Goal: Information Seeking & Learning: Check status

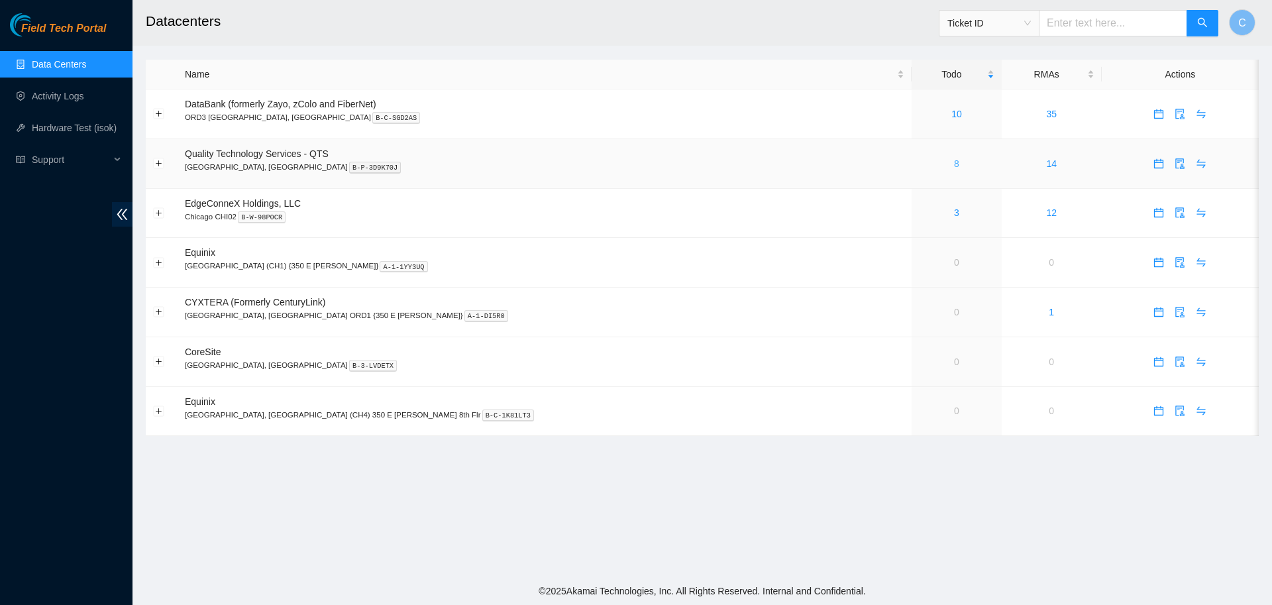
click at [954, 166] on link "8" at bounding box center [956, 163] width 5 height 11
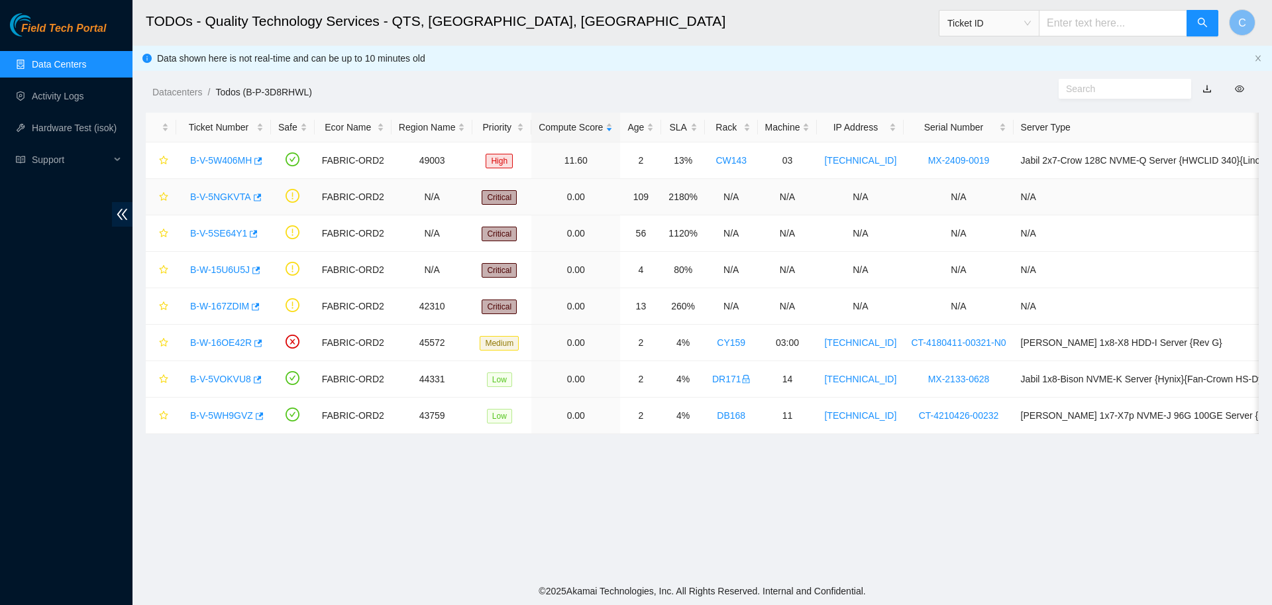
click at [208, 194] on link "B-V-5NGKVTA" at bounding box center [220, 196] width 61 height 11
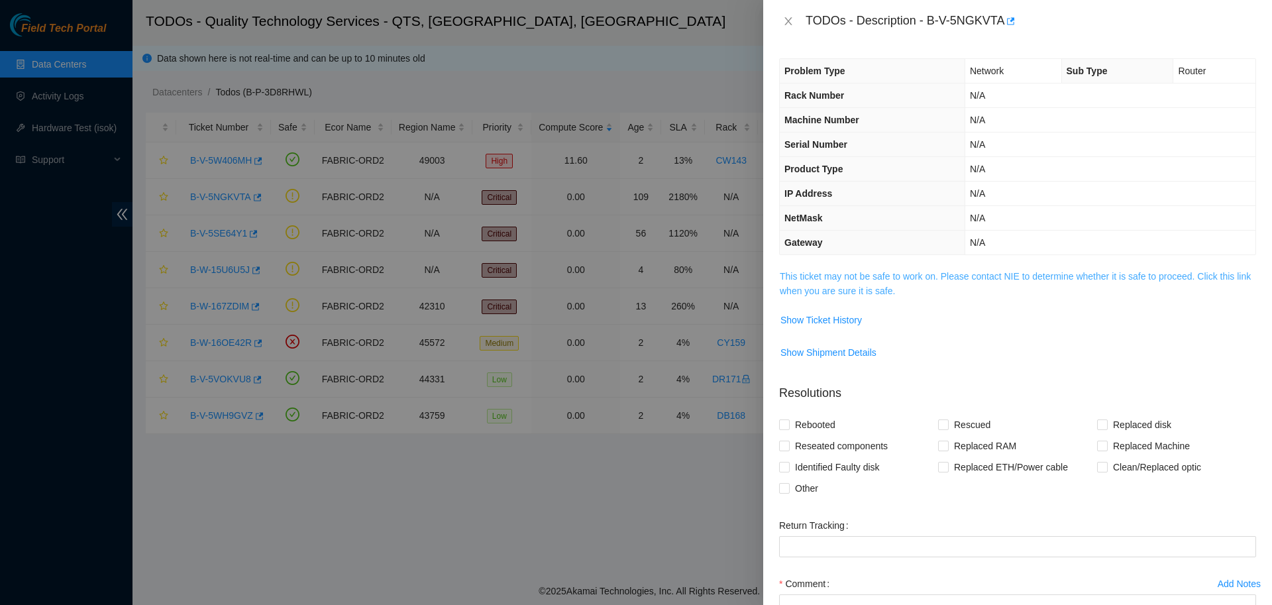
click at [857, 276] on link "This ticket may not be safe to work on. Please contact NIE to determine whether…" at bounding box center [1015, 283] width 471 height 25
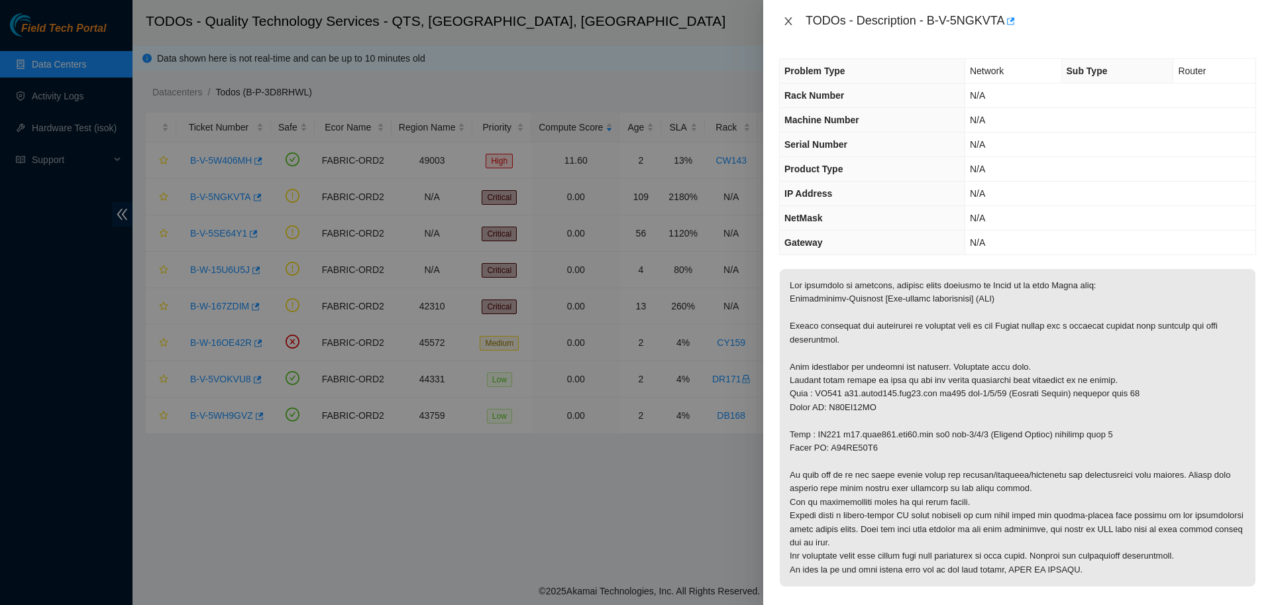
click at [784, 19] on icon "close" at bounding box center [788, 21] width 11 height 11
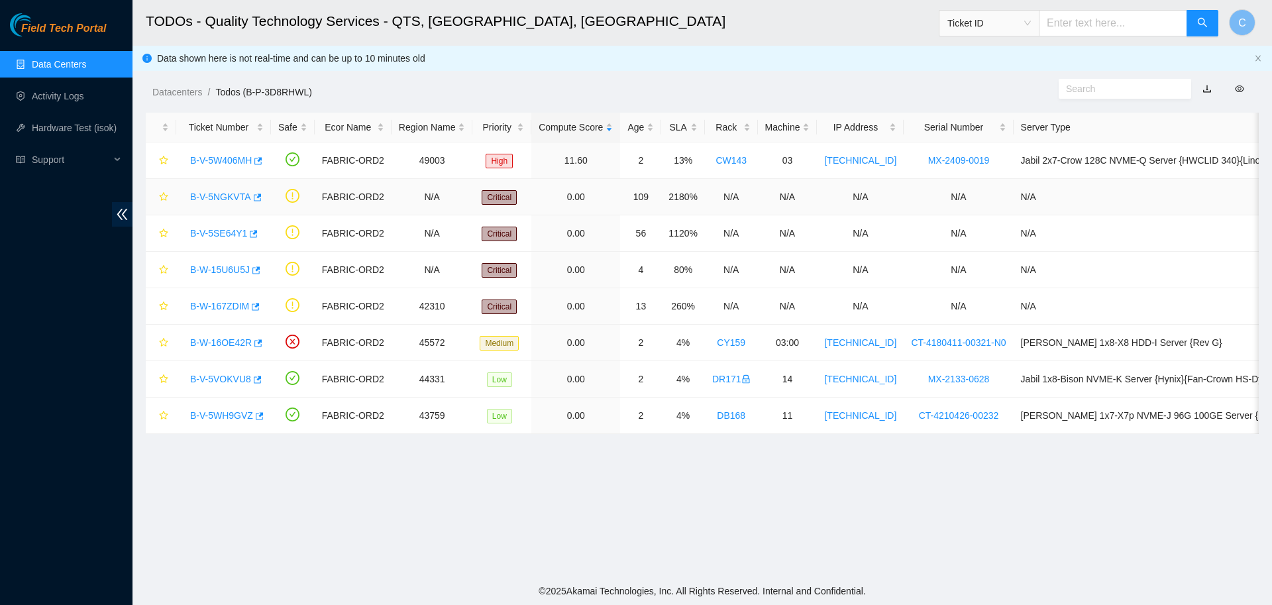
click at [227, 196] on link "B-V-5NGKVTA" at bounding box center [220, 196] width 61 height 11
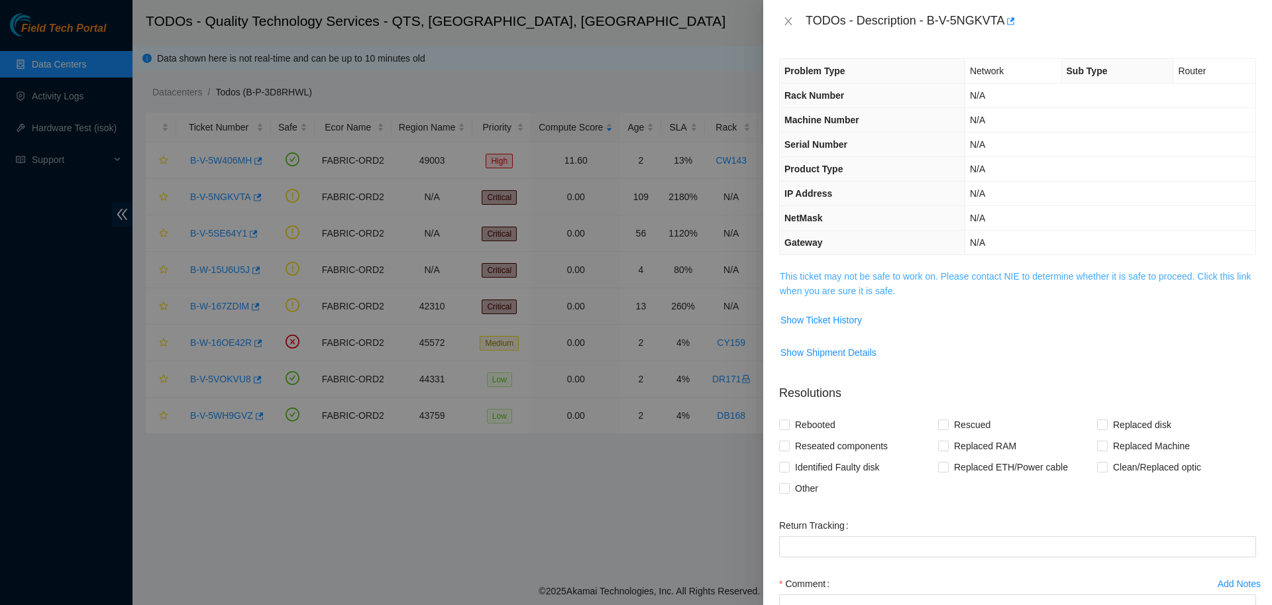
click at [882, 277] on link "This ticket may not be safe to work on. Please contact NIE to determine whether…" at bounding box center [1015, 283] width 471 height 25
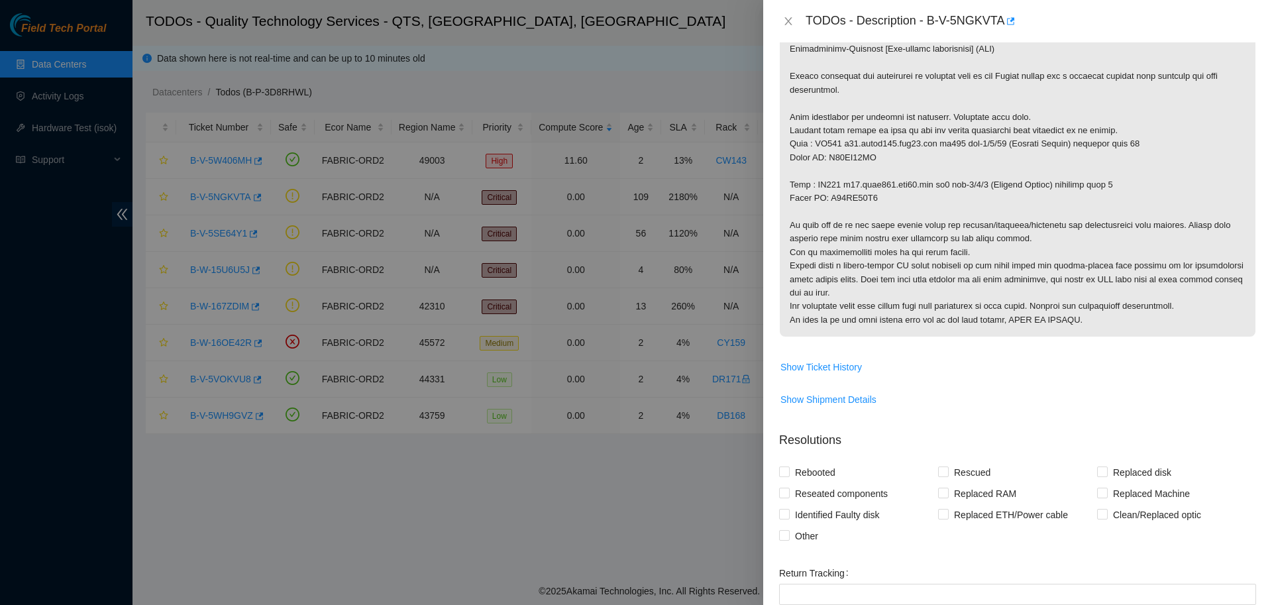
scroll to position [250, 0]
click at [852, 360] on span "Show Ticket History" at bounding box center [820, 366] width 81 height 15
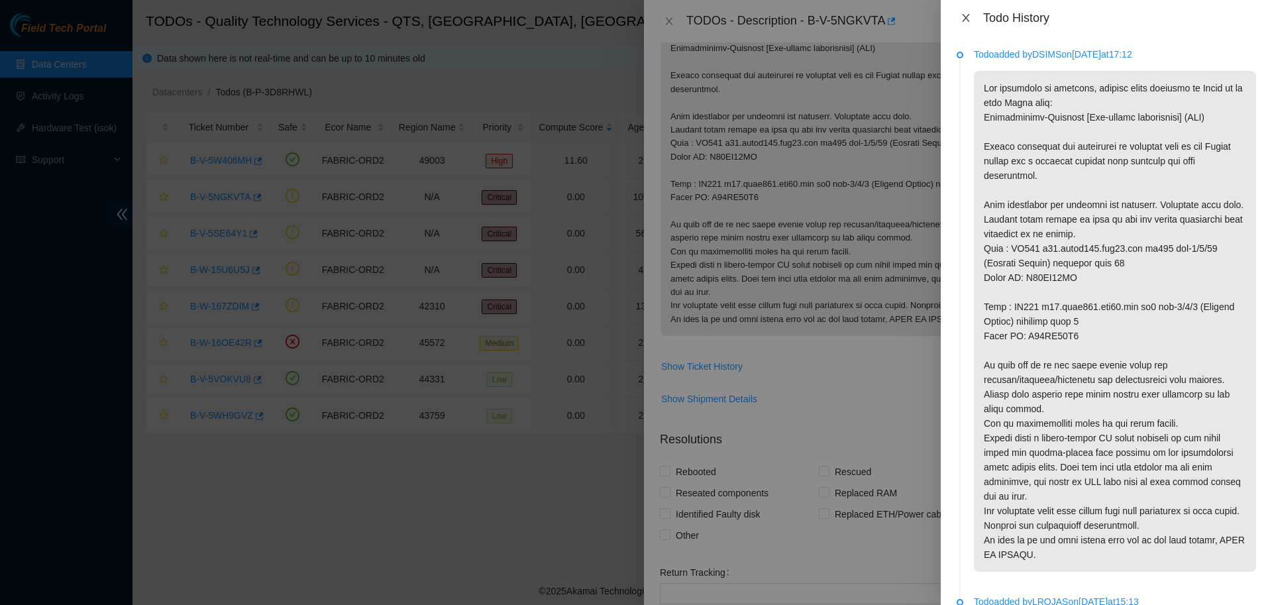
click at [967, 17] on icon "close" at bounding box center [966, 18] width 11 height 11
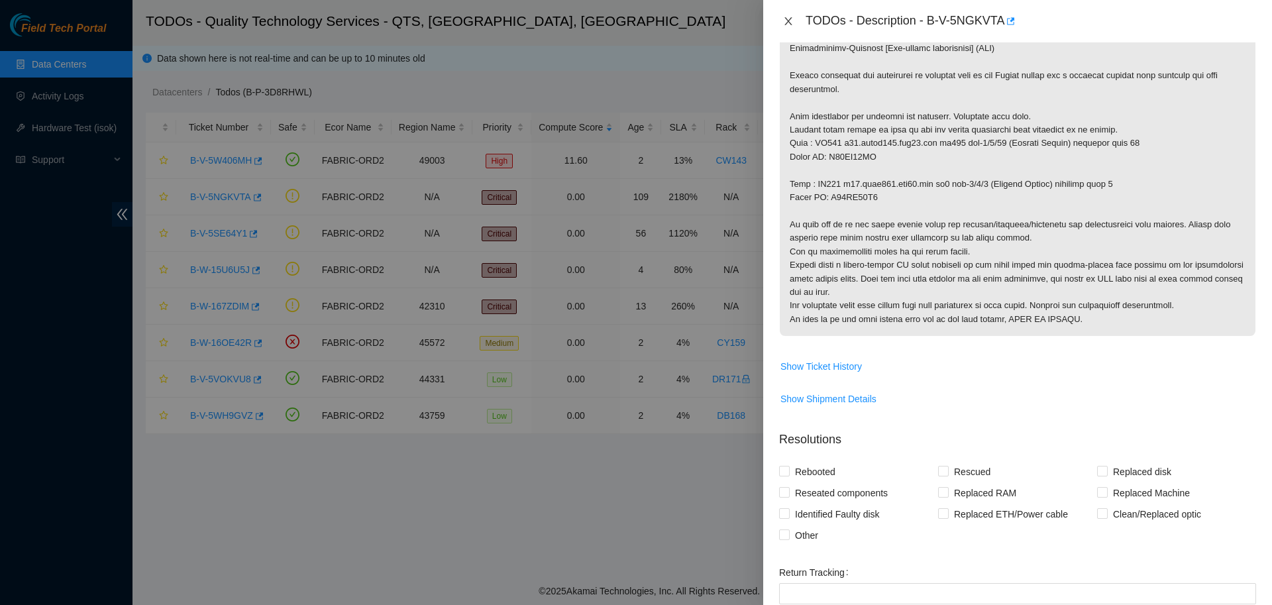
click at [788, 21] on icon "close" at bounding box center [787, 21] width 7 height 8
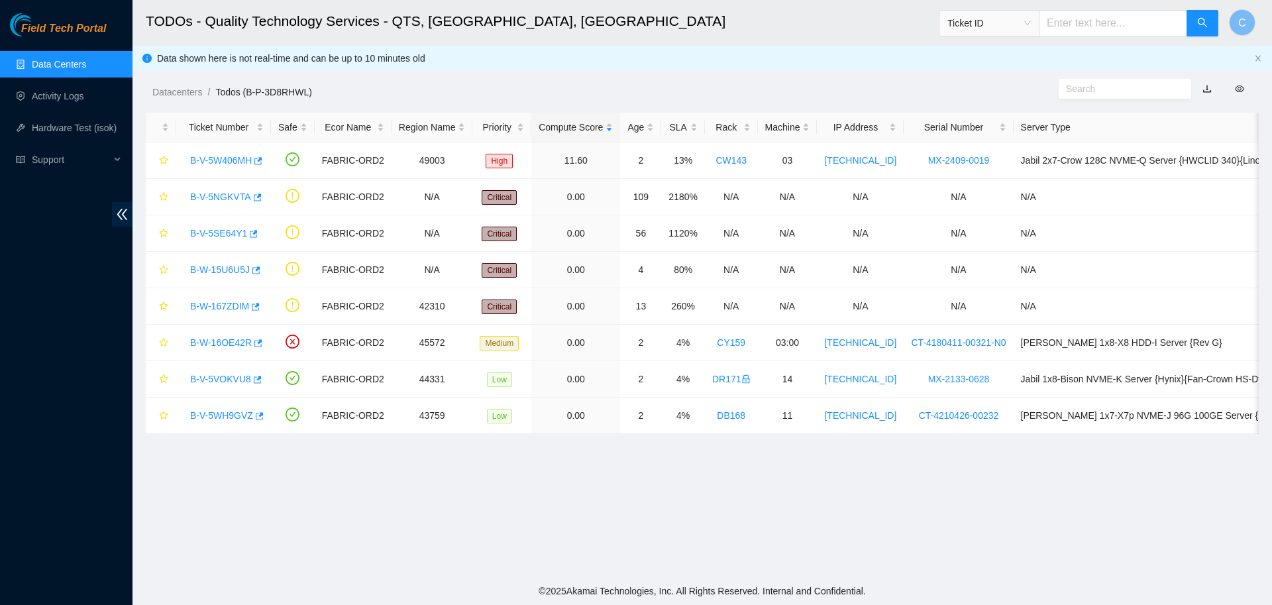
scroll to position [121, 0]
